Goal: Task Accomplishment & Management: Use online tool/utility

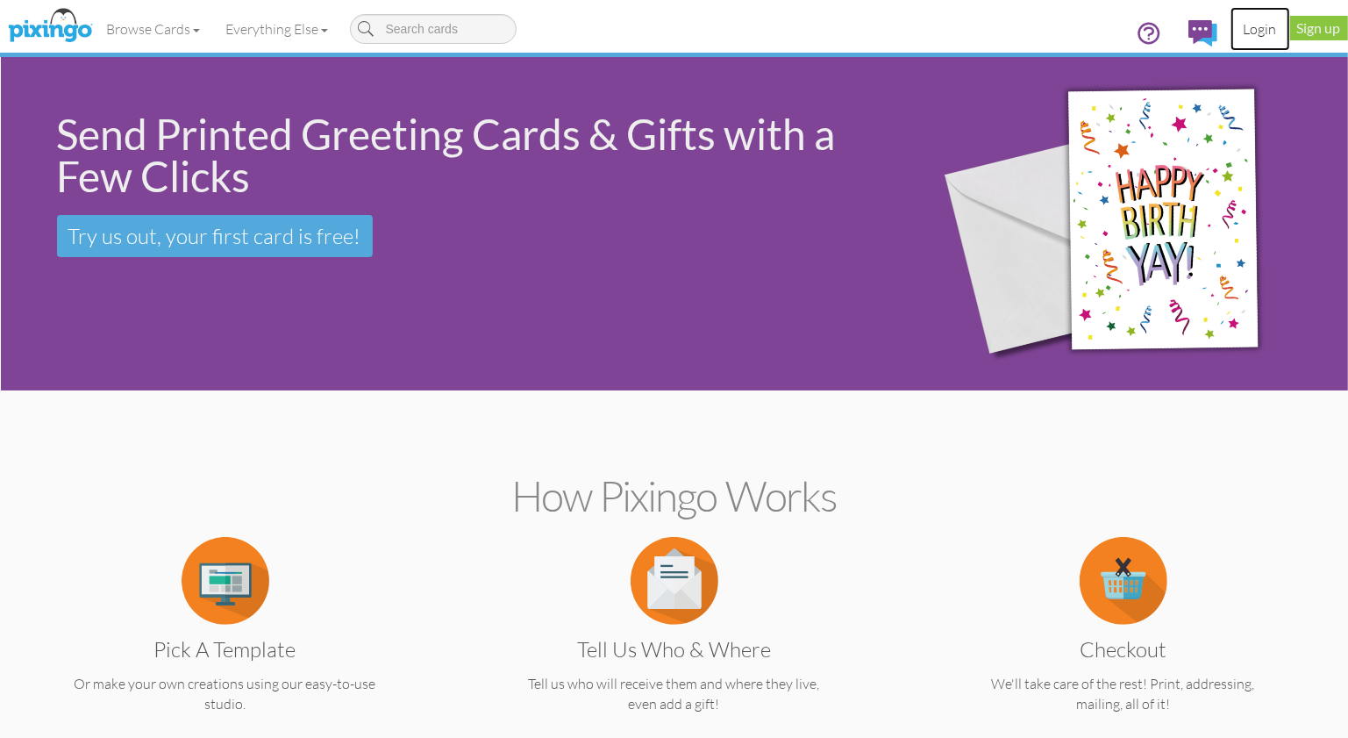
click at [1248, 29] on link "Login" at bounding box center [1261, 29] width 60 height 44
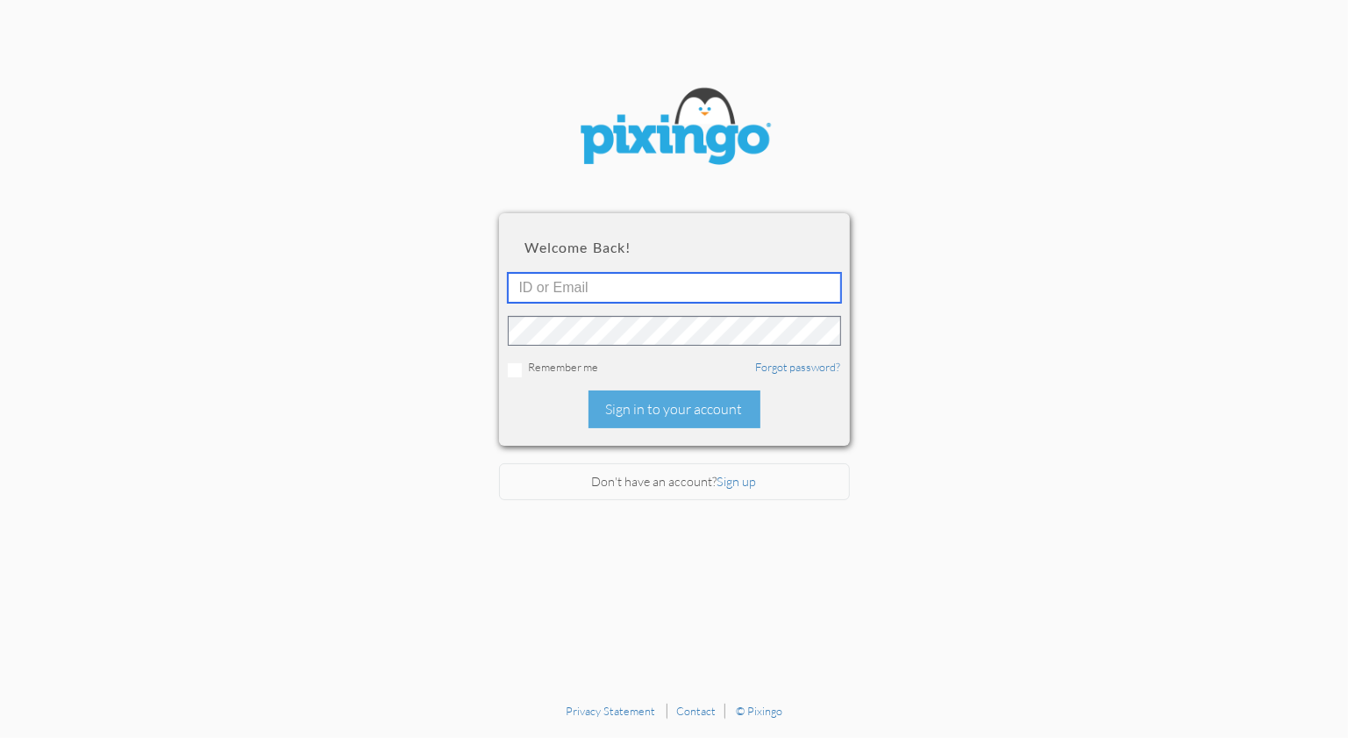
type input "1644"
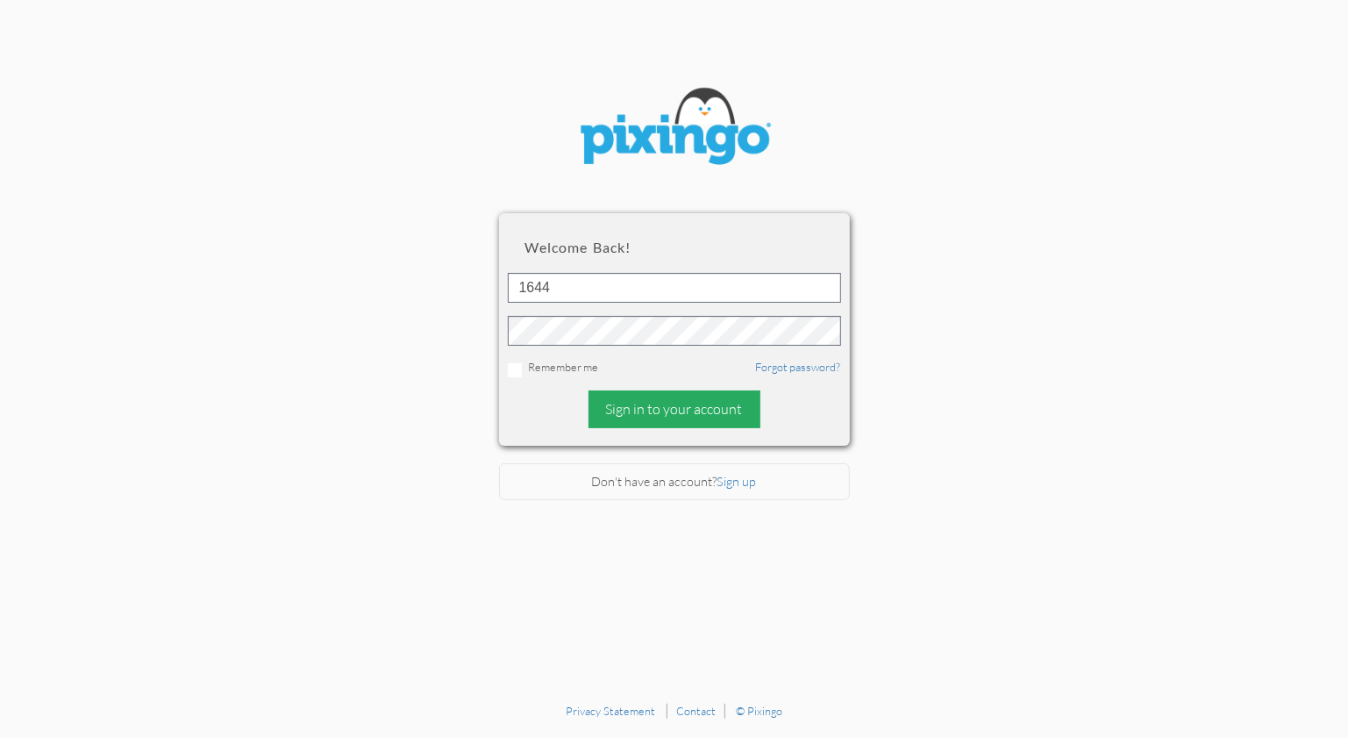
click at [695, 399] on div "Sign in to your account" at bounding box center [675, 409] width 172 height 38
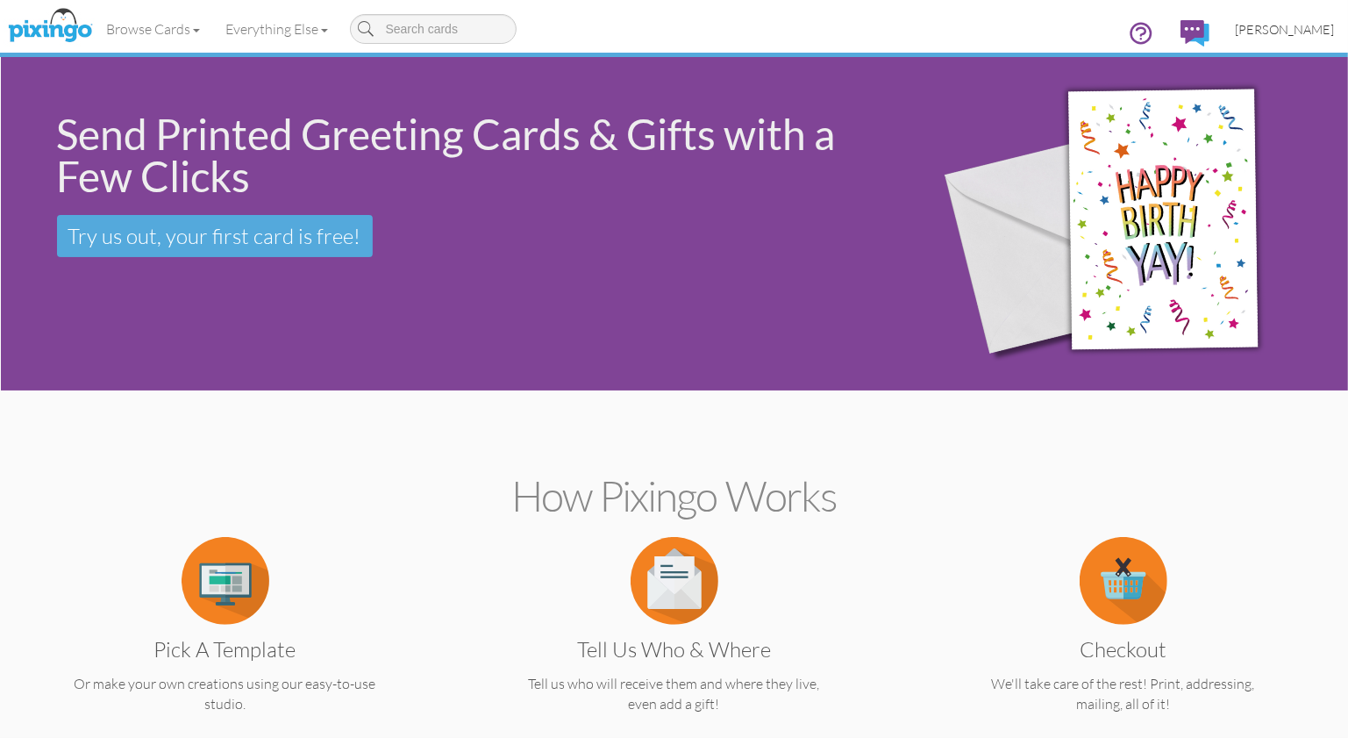
click at [1272, 32] on span "[PERSON_NAME]" at bounding box center [1285, 29] width 99 height 15
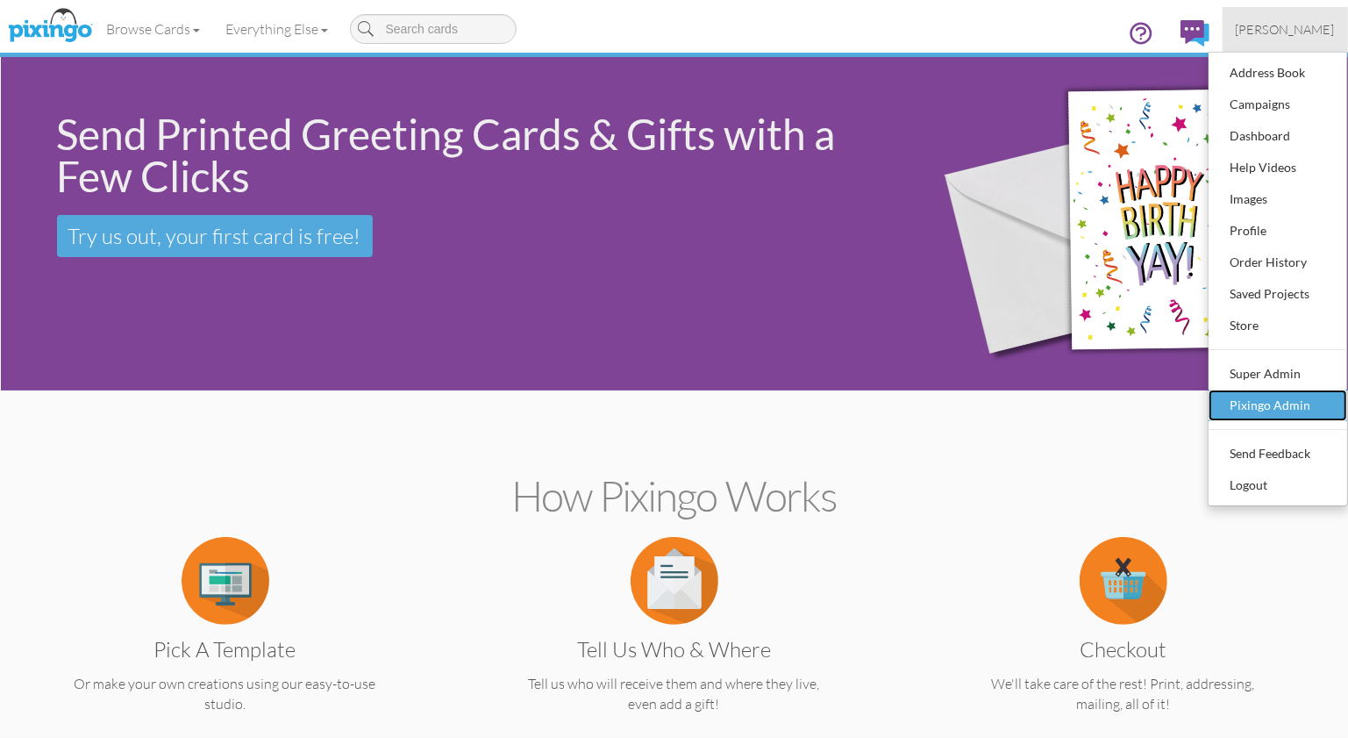
click at [1268, 412] on div "Pixingo Admin" at bounding box center [1278, 405] width 104 height 26
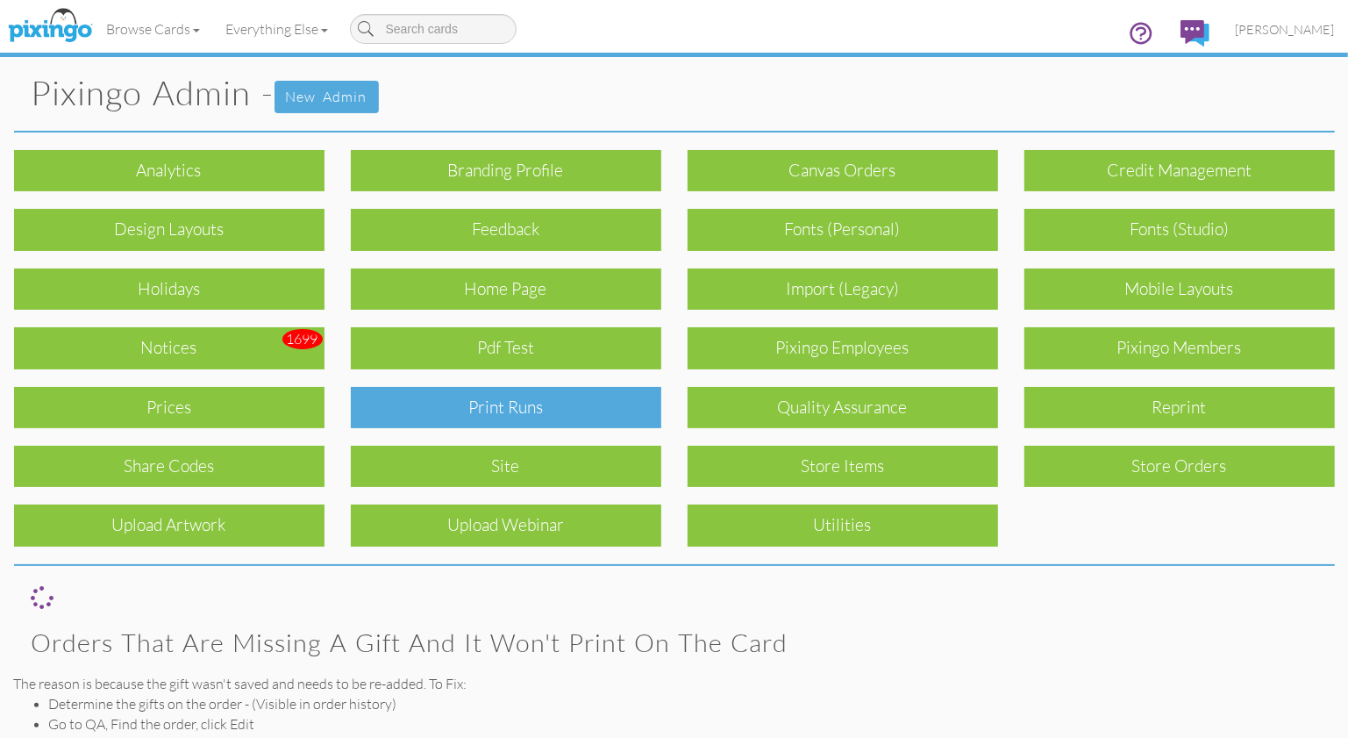
click at [489, 399] on div "Print Runs" at bounding box center [506, 407] width 311 height 41
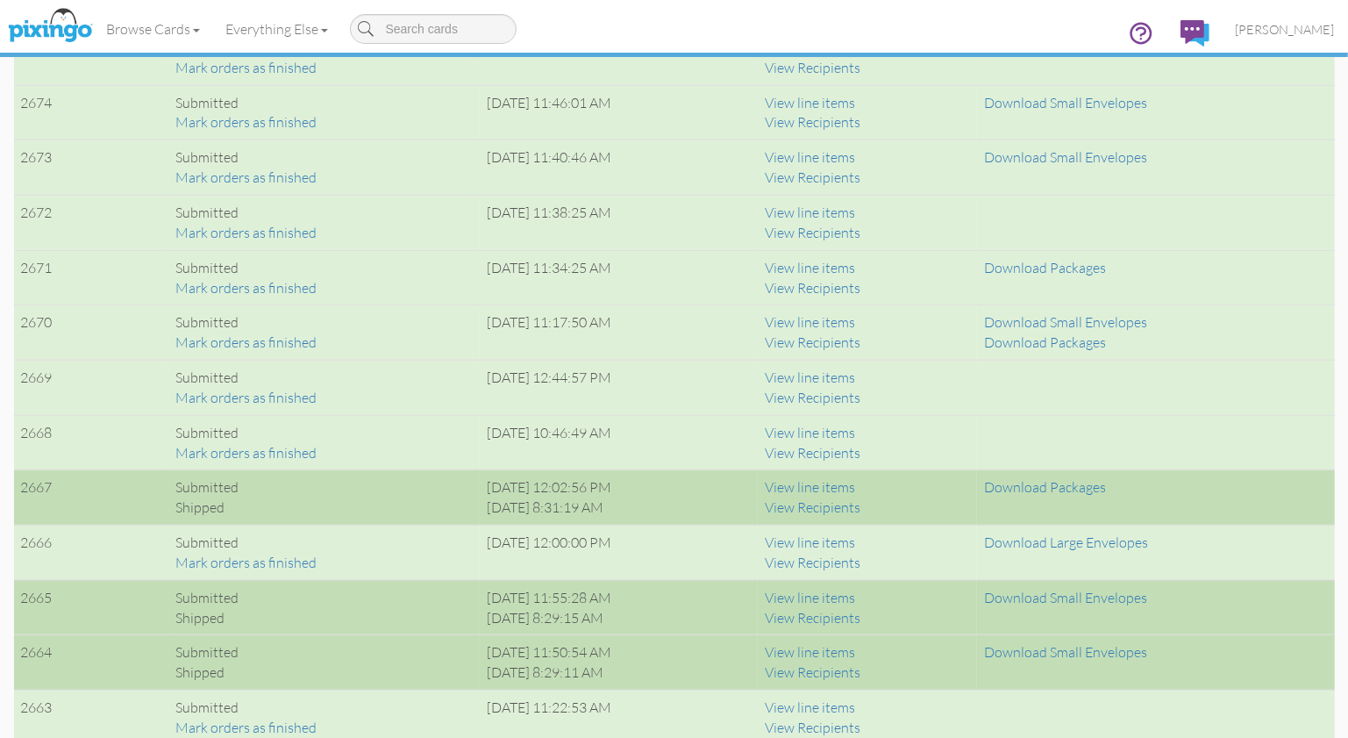
scroll to position [1412, 0]
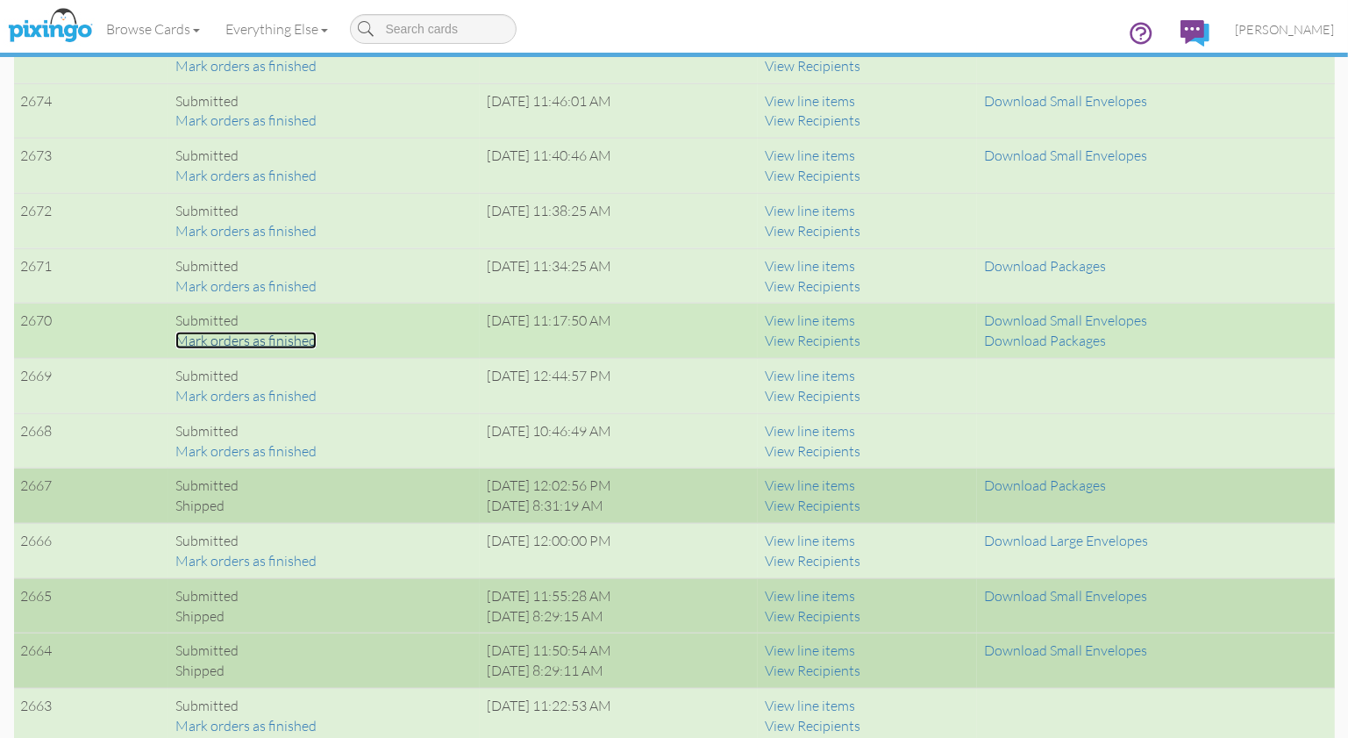
click at [254, 334] on link "Mark orders as finished" at bounding box center [245, 341] width 141 height 18
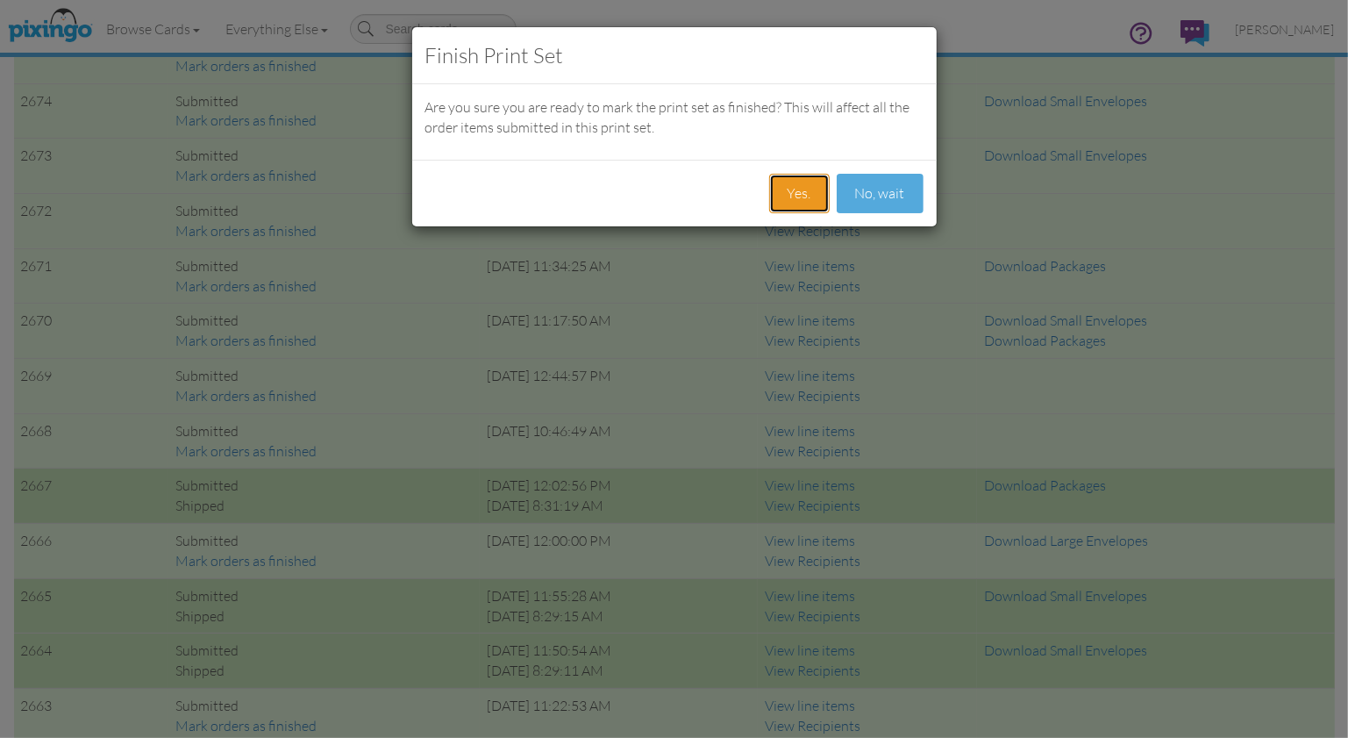
click at [798, 189] on button "Yes." at bounding box center [799, 193] width 61 height 39
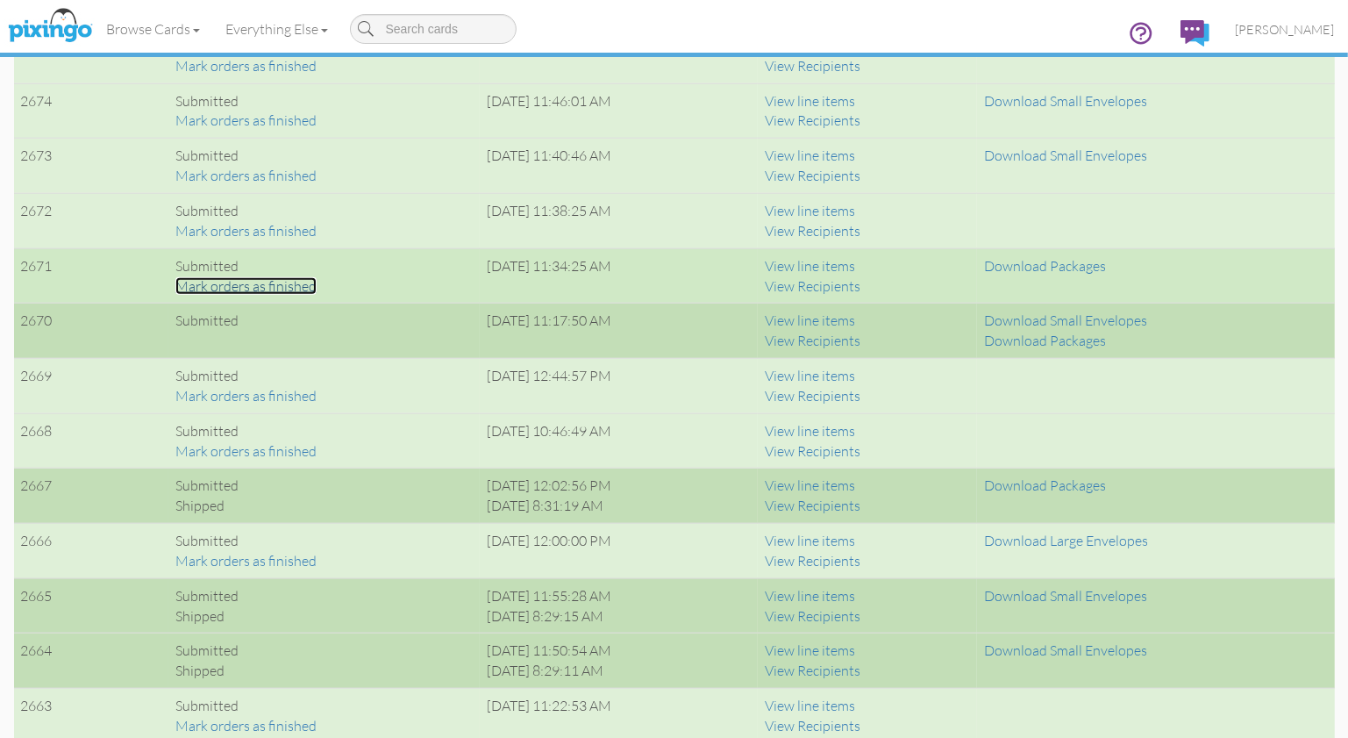
click at [274, 282] on link "Mark orders as finished" at bounding box center [245, 286] width 141 height 18
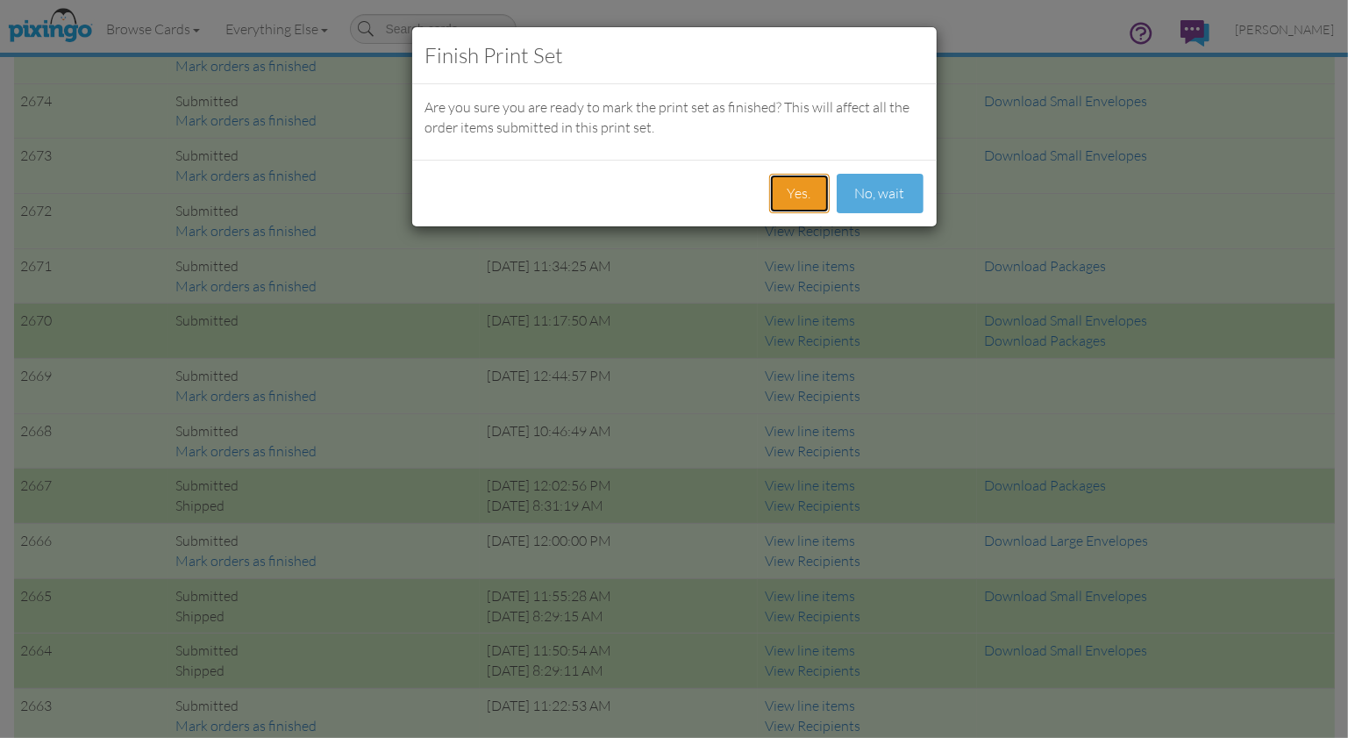
click at [781, 188] on button "Yes." at bounding box center [799, 193] width 61 height 39
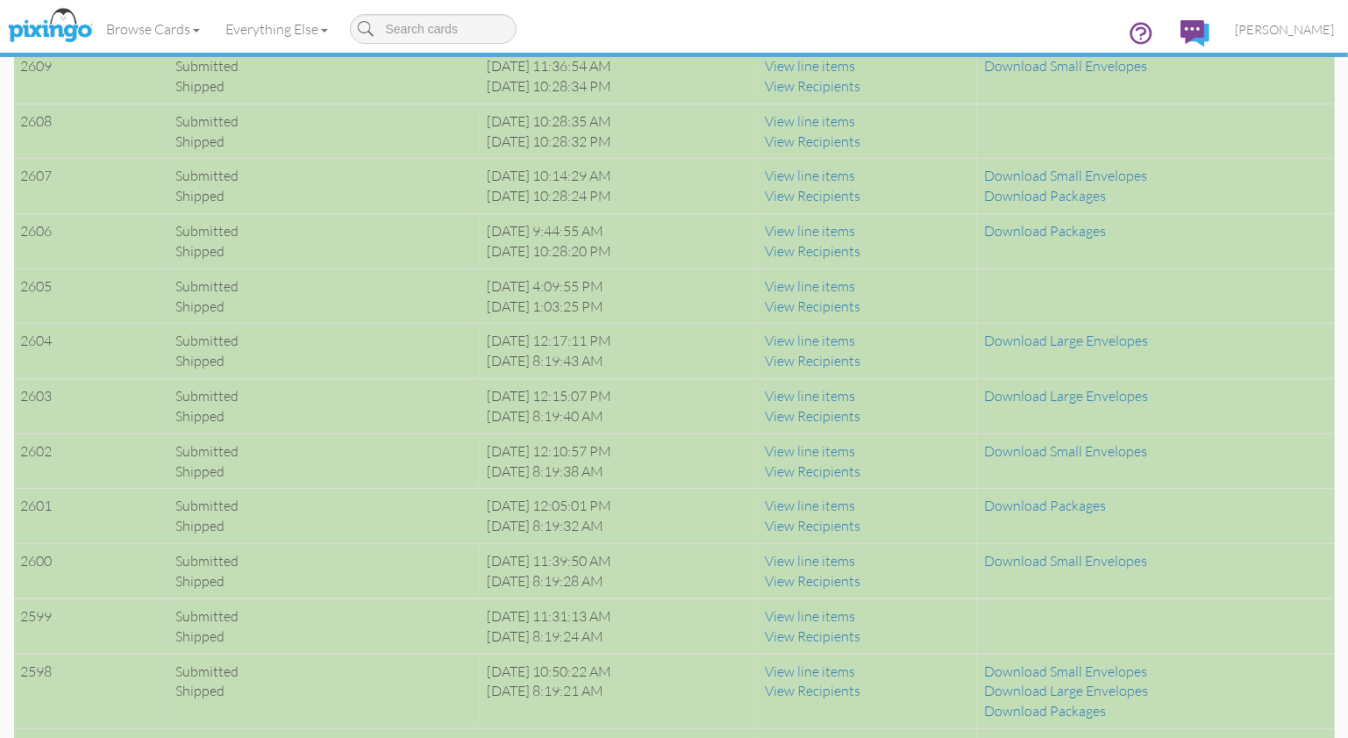
scroll to position [5062, 0]
click at [855, 276] on link "View line items" at bounding box center [810, 285] width 90 height 18
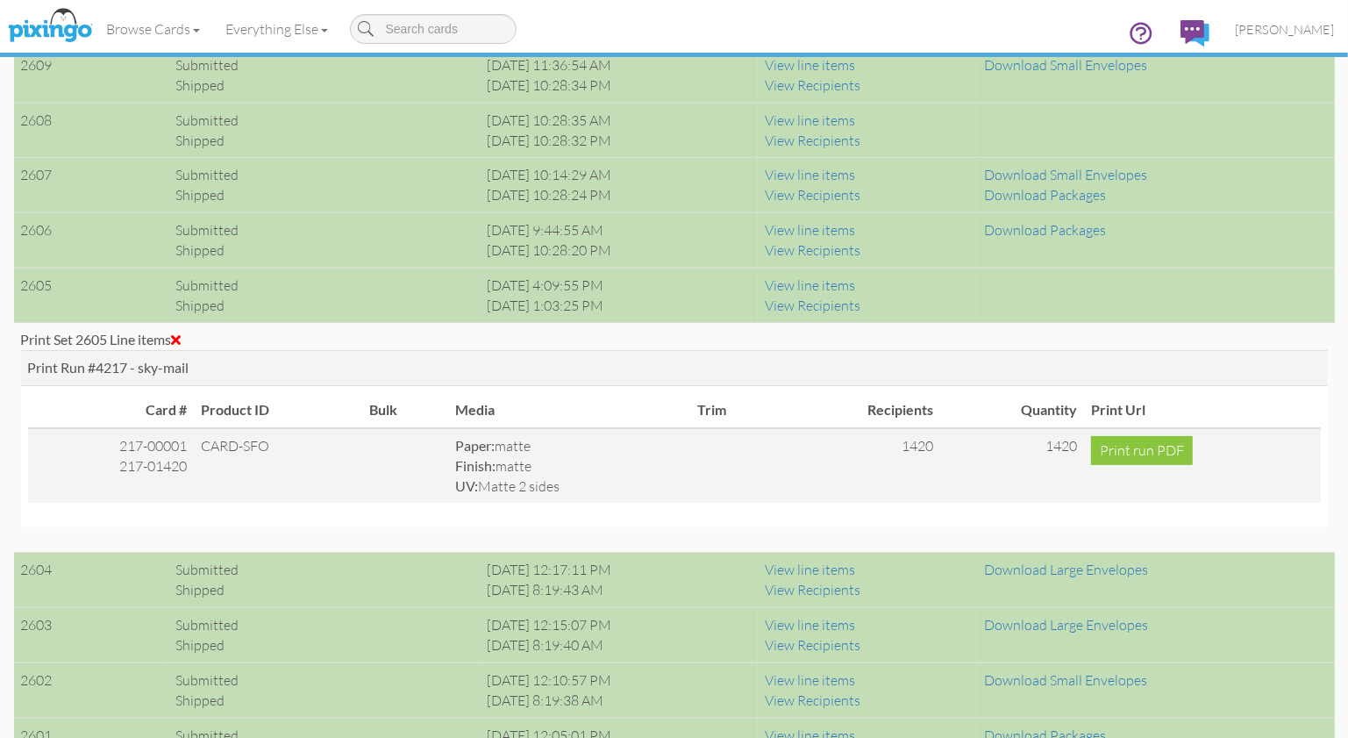
click at [182, 332] on span at bounding box center [177, 339] width 10 height 14
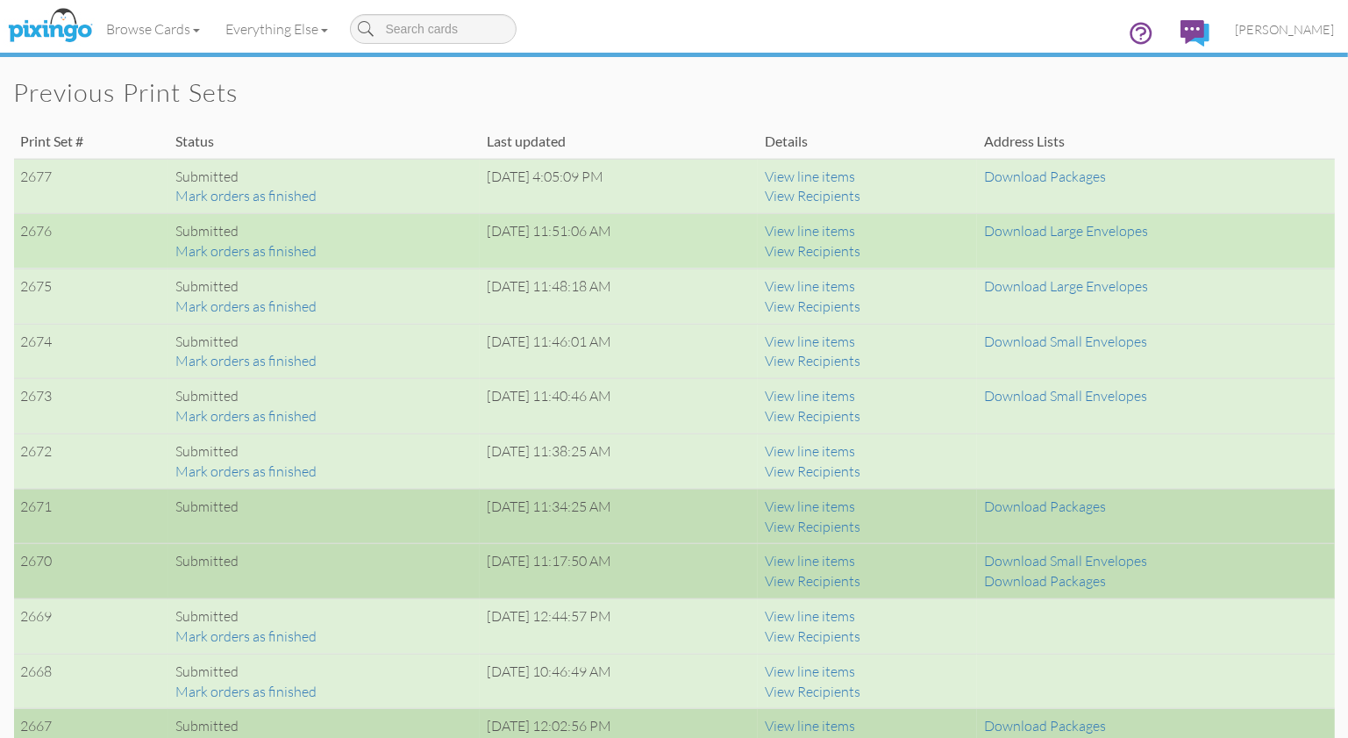
scroll to position [1140, 0]
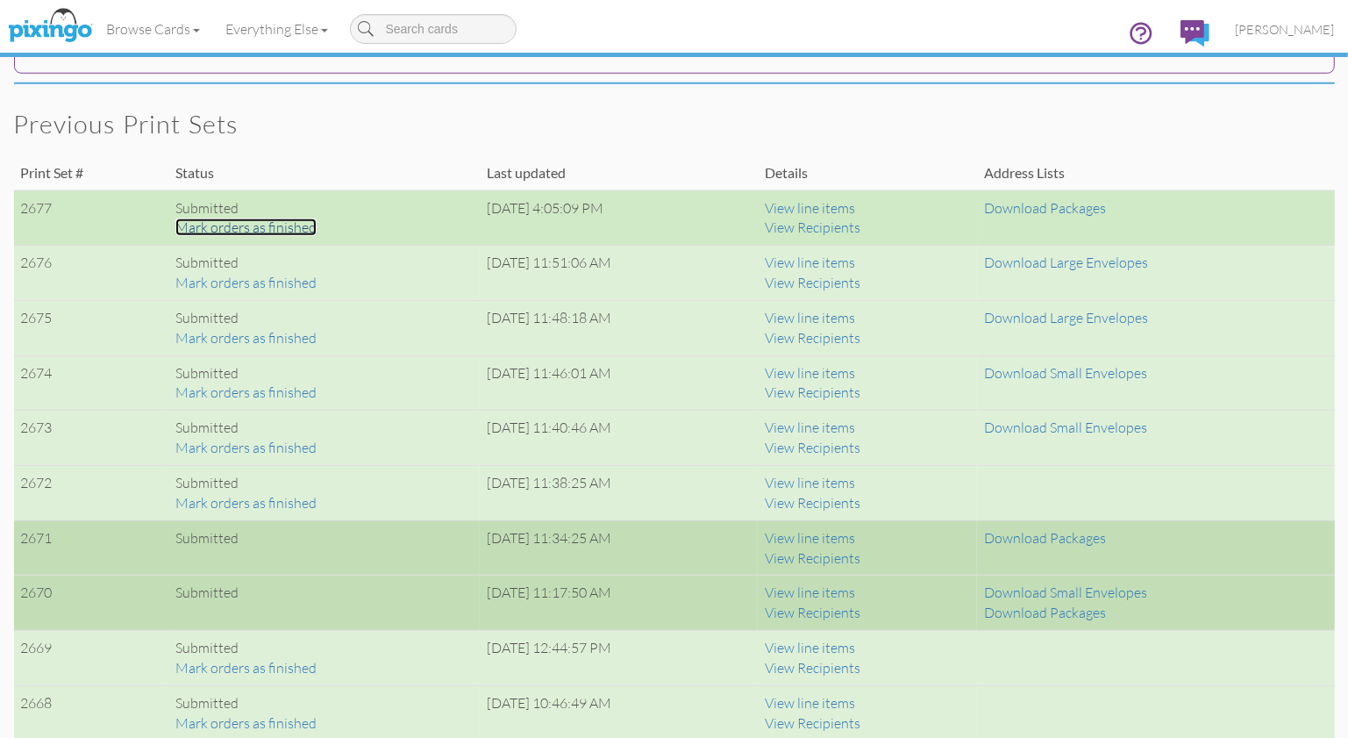
click at [250, 228] on link "Mark orders as finished" at bounding box center [245, 227] width 141 height 18
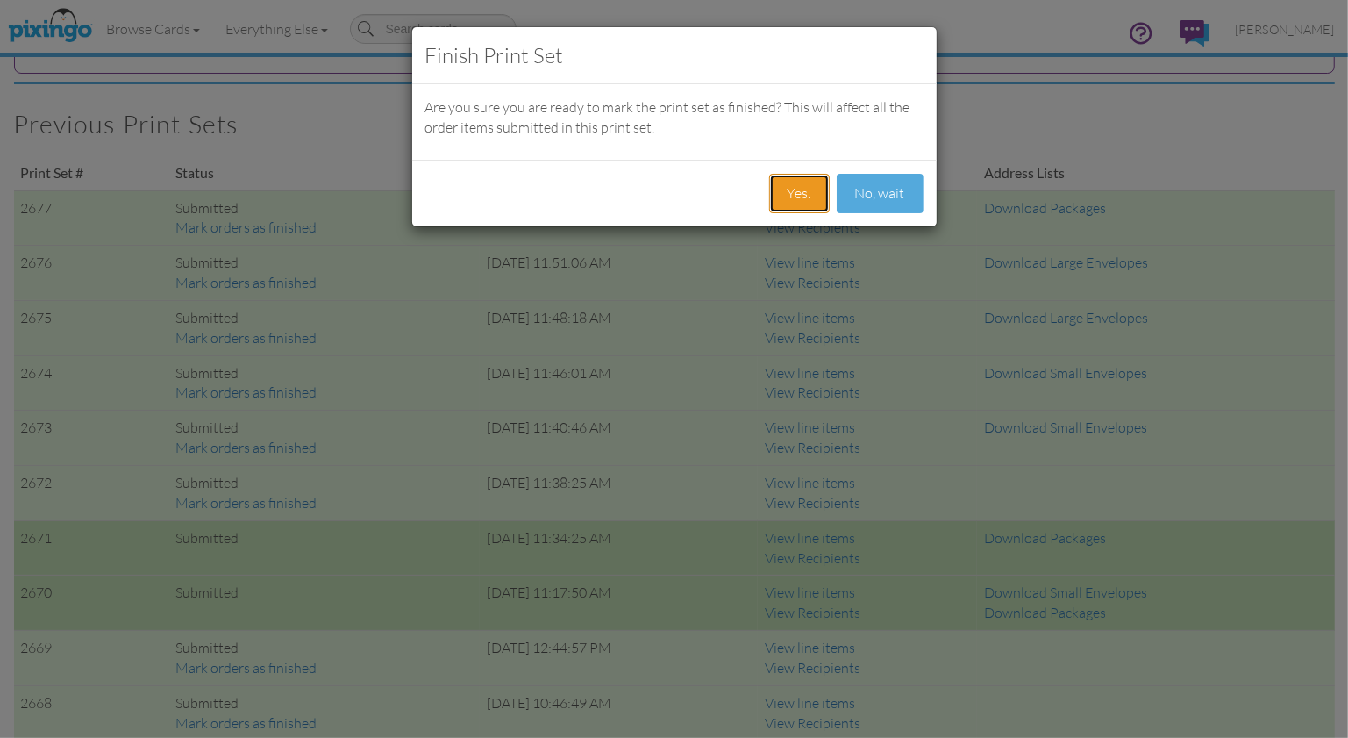
click at [803, 199] on button "Yes." at bounding box center [799, 193] width 61 height 39
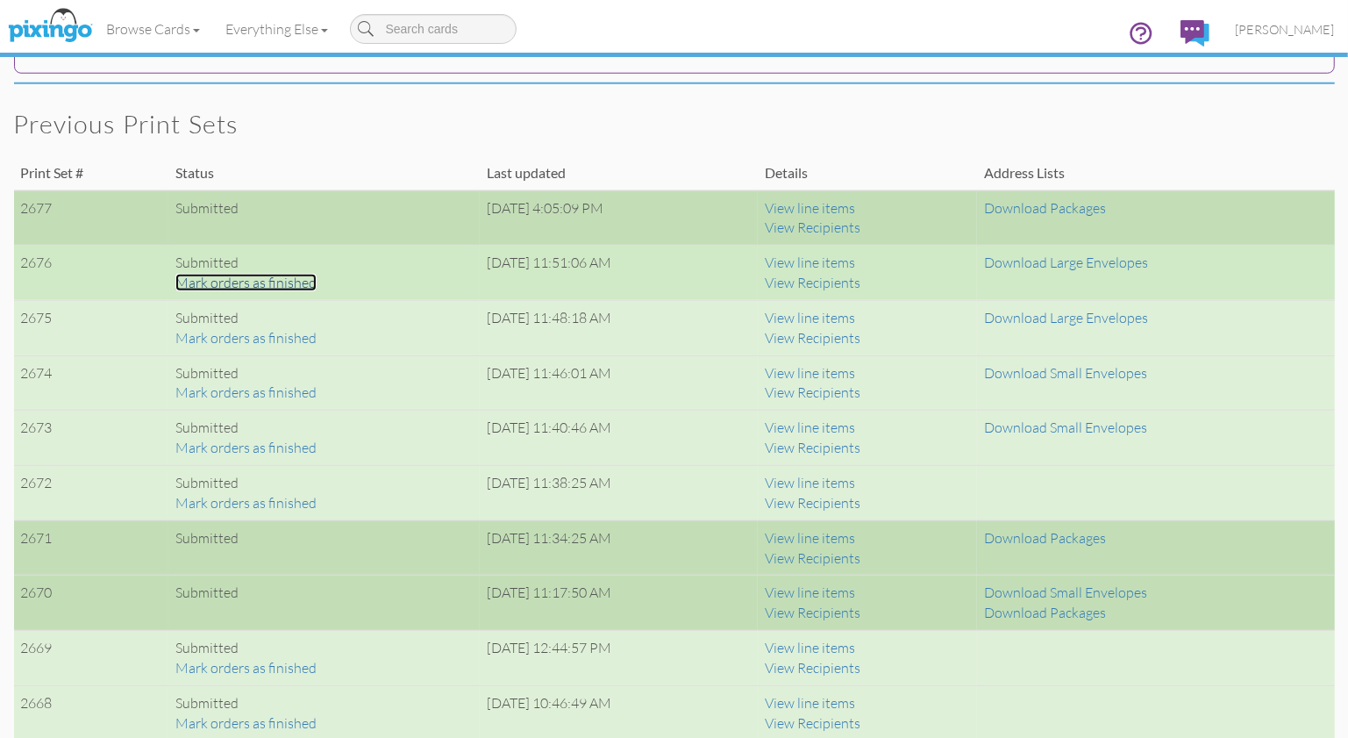
click at [240, 284] on link "Mark orders as finished" at bounding box center [245, 283] width 141 height 18
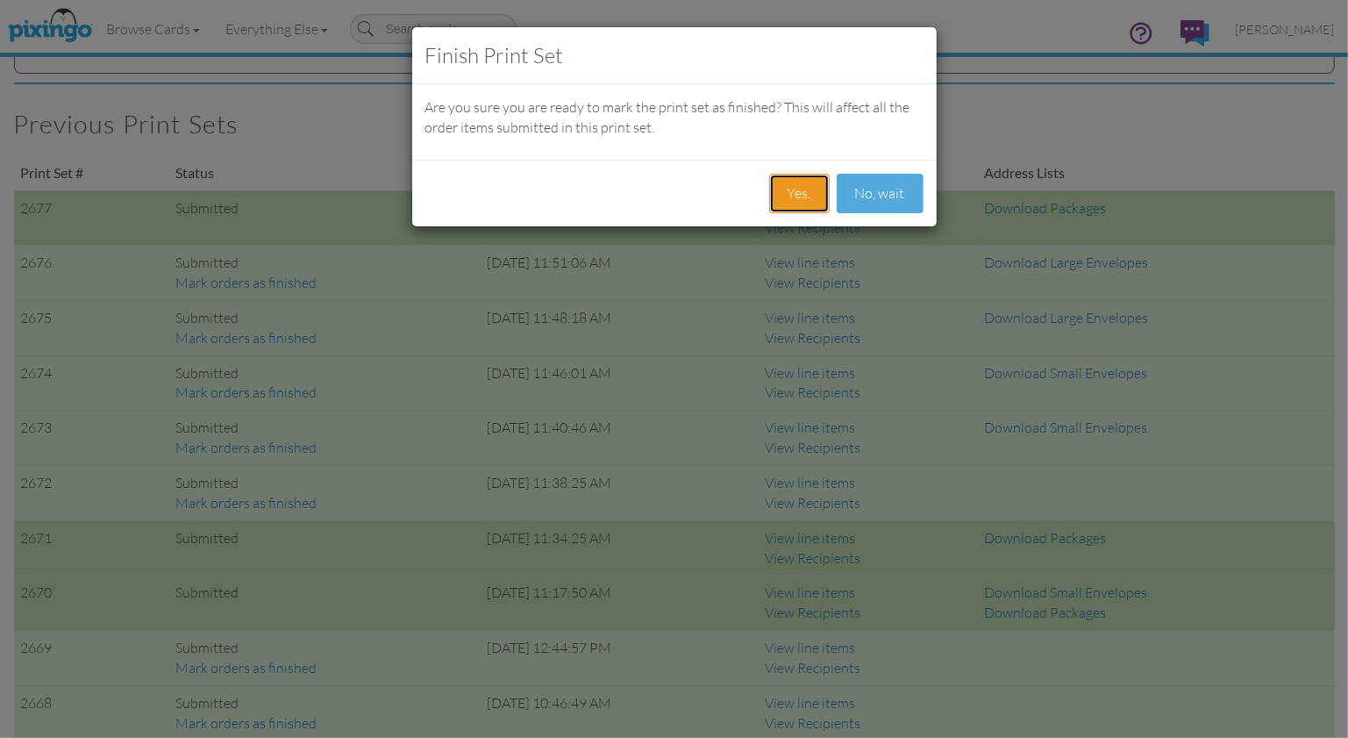
drag, startPoint x: 808, startPoint y: 203, endPoint x: 801, endPoint y: 220, distance: 18.9
click at [808, 203] on button "Yes." at bounding box center [799, 193] width 61 height 39
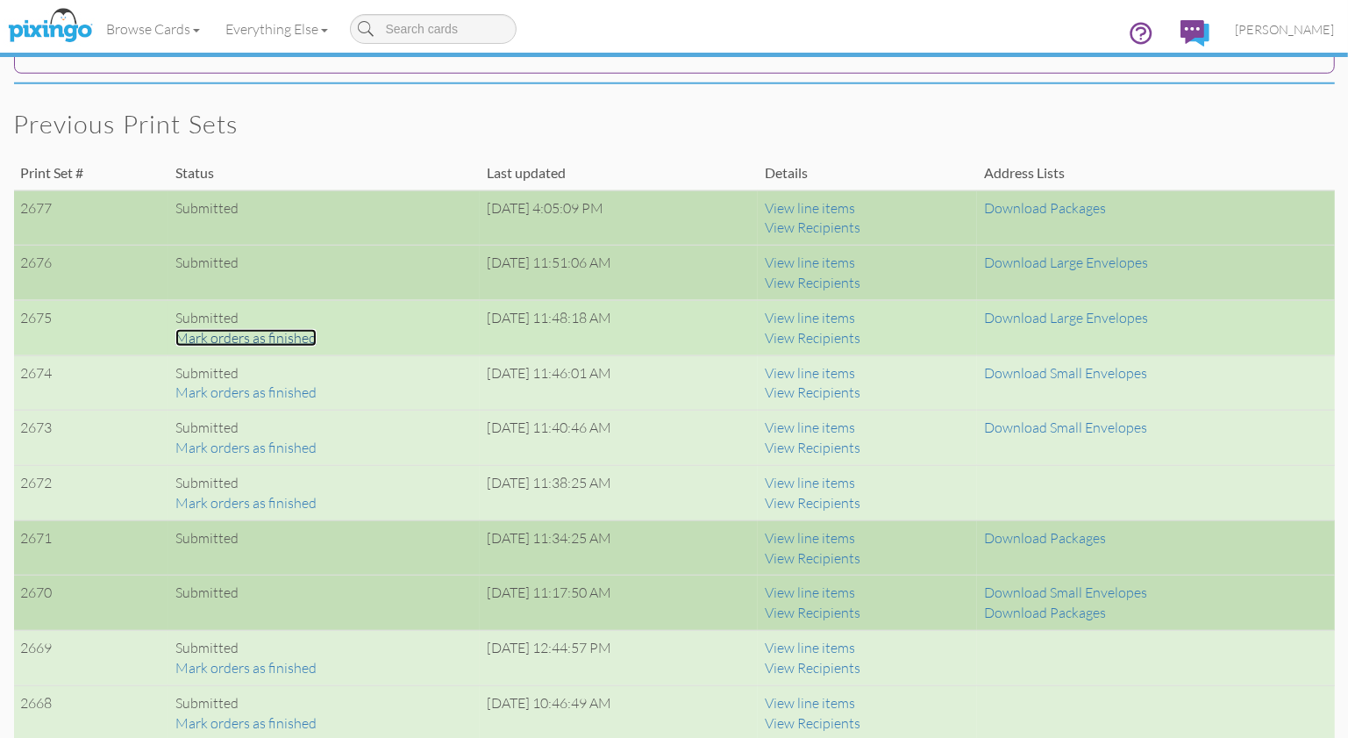
click at [288, 333] on link "Mark orders as finished" at bounding box center [245, 338] width 141 height 18
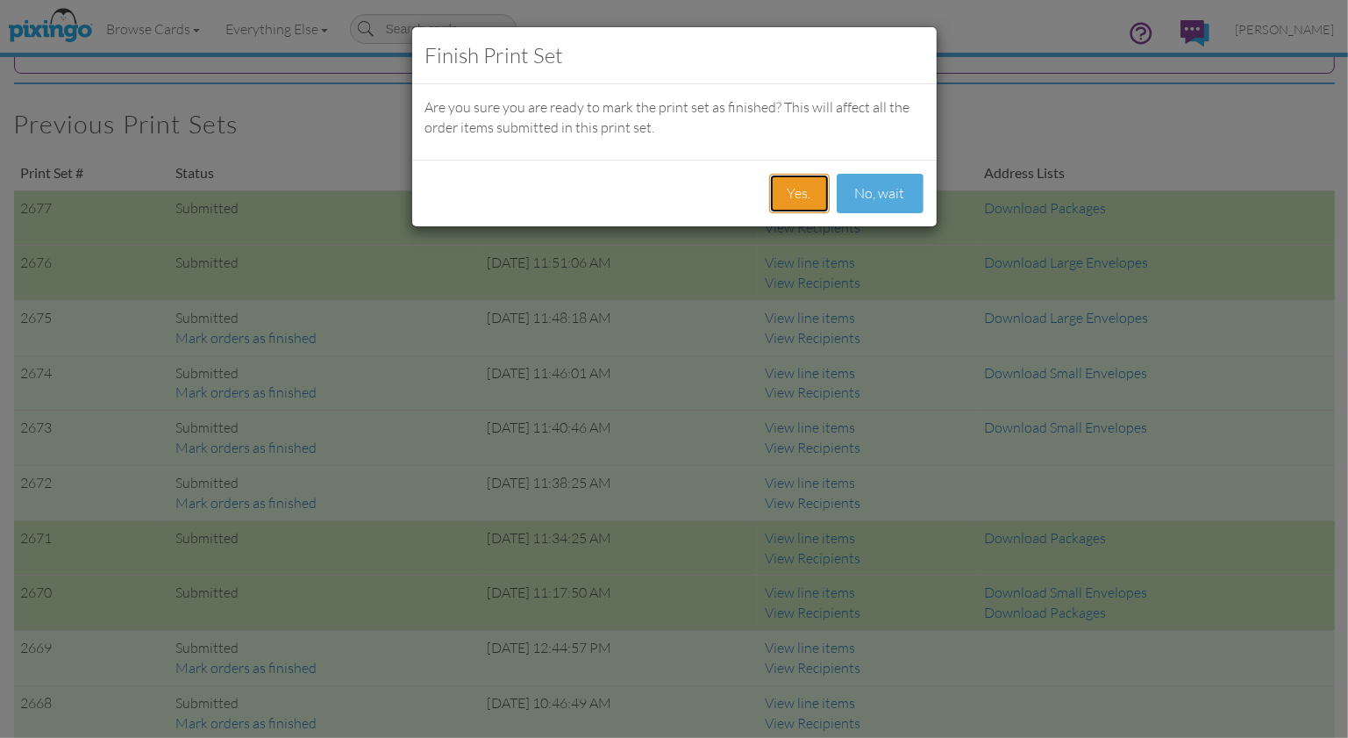
click at [799, 190] on button "Yes." at bounding box center [799, 193] width 61 height 39
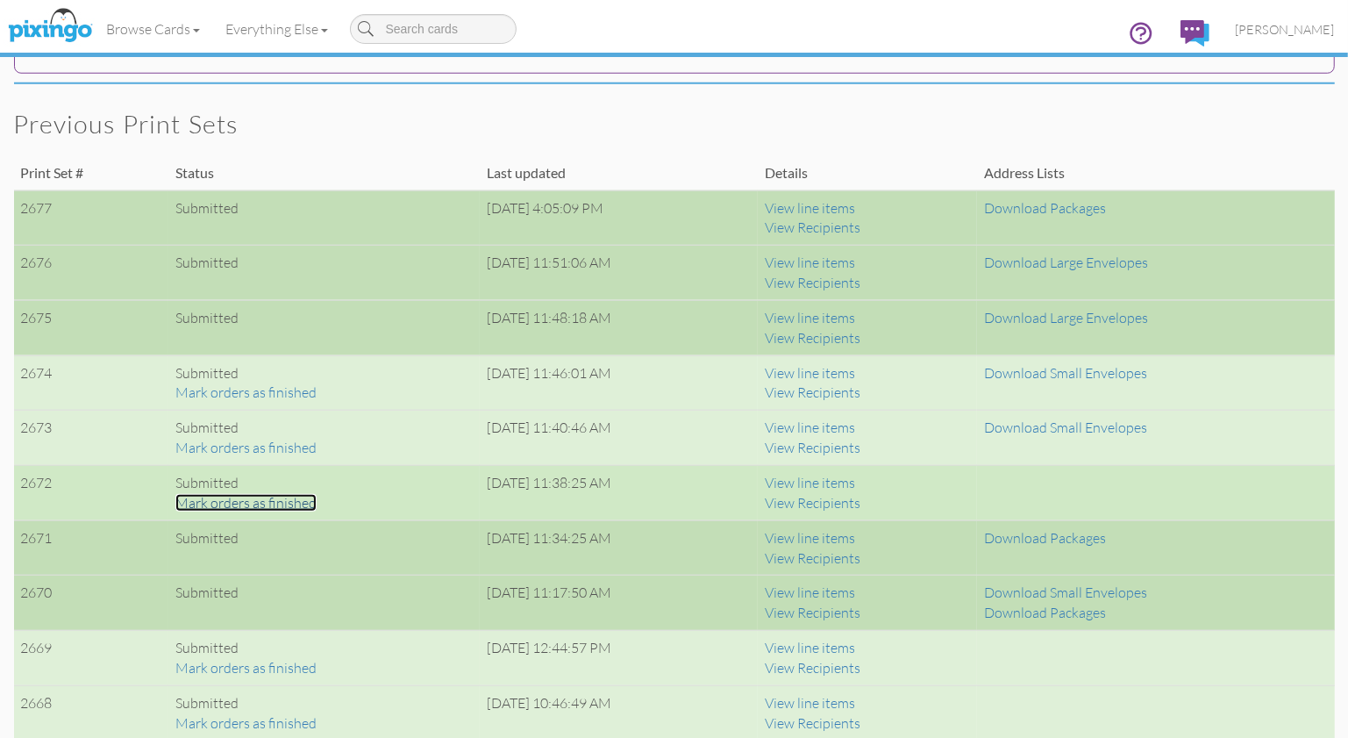
click at [278, 505] on link "Mark orders as finished" at bounding box center [245, 503] width 141 height 18
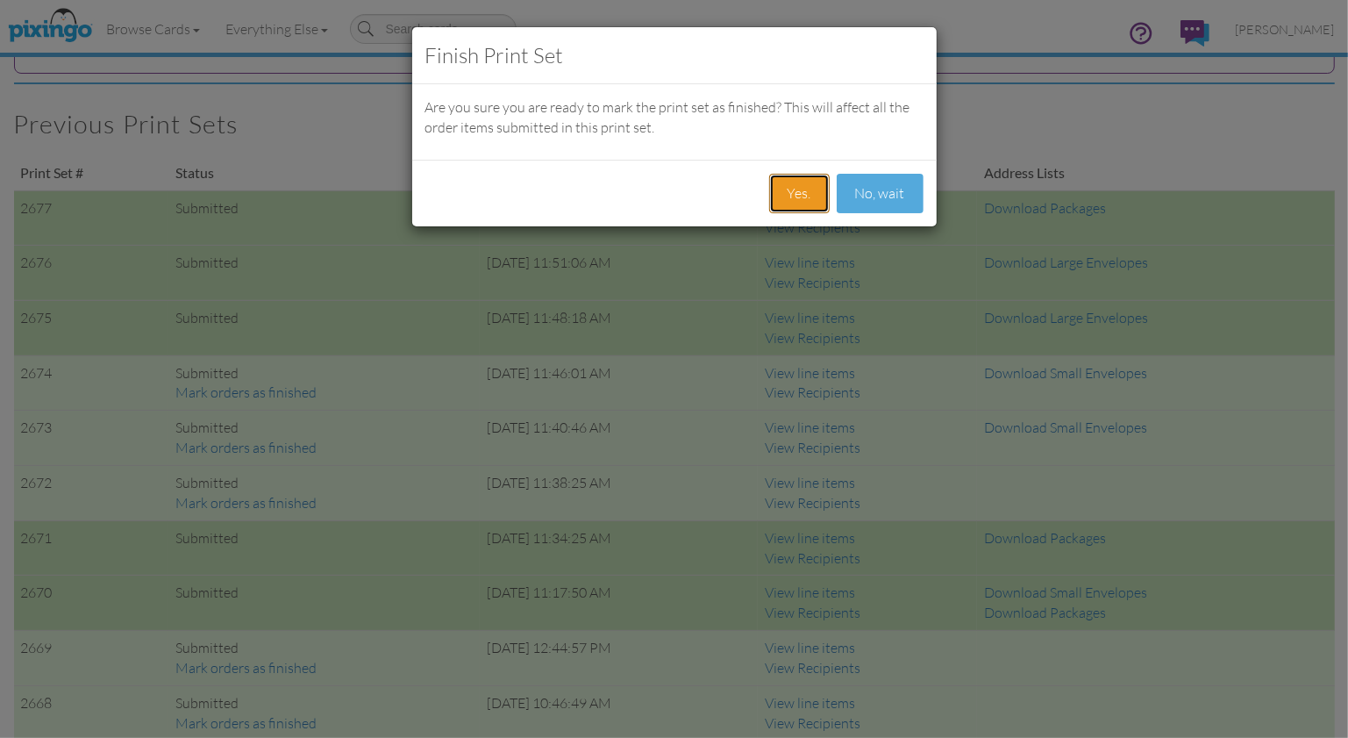
click at [807, 211] on button "Yes." at bounding box center [799, 193] width 61 height 39
